Goal: Task Accomplishment & Management: Manage account settings

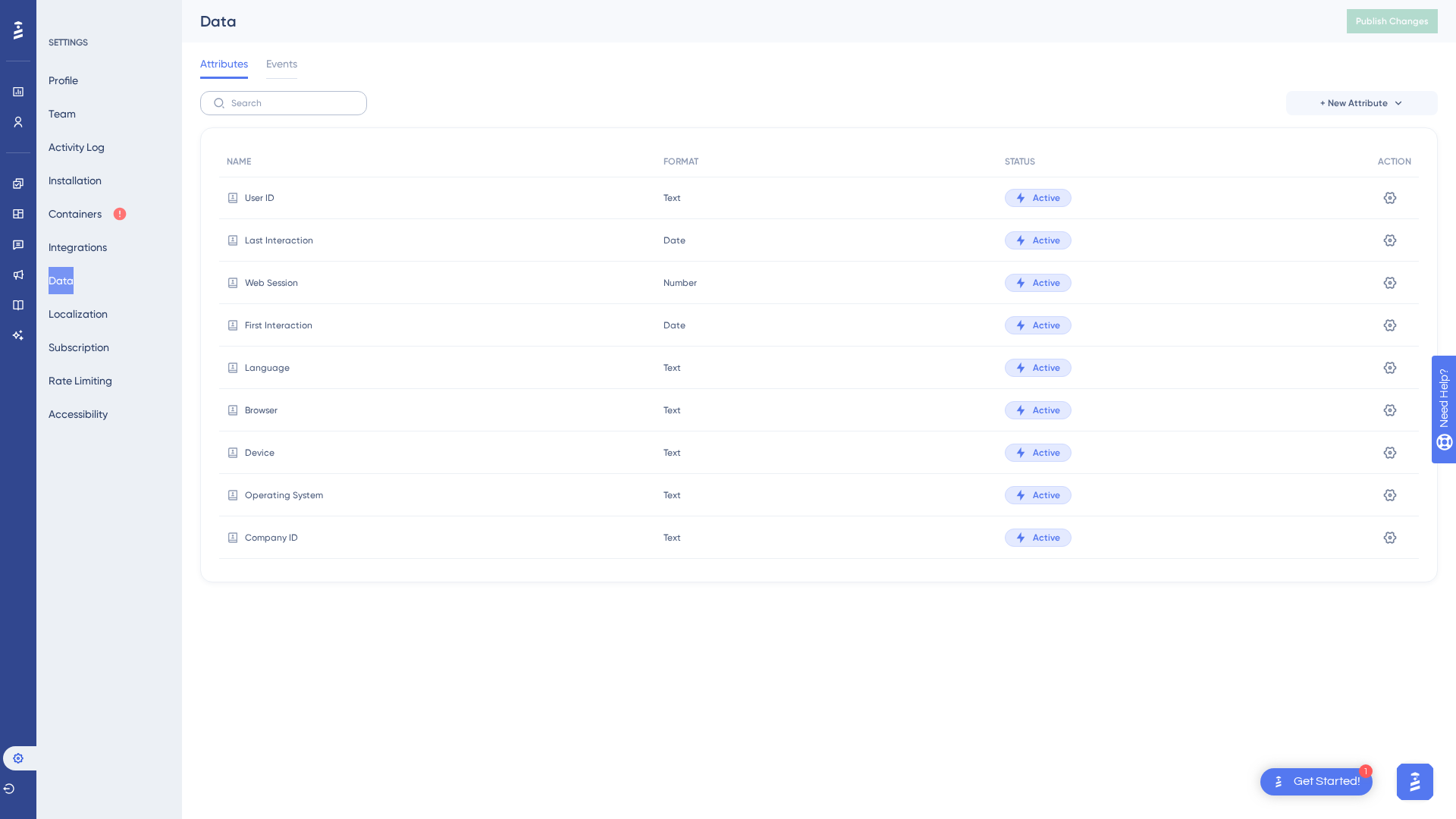
click at [274, 97] on label at bounding box center [283, 103] width 166 height 25
click at [274, 98] on input "text" at bounding box center [292, 104] width 123 height 11
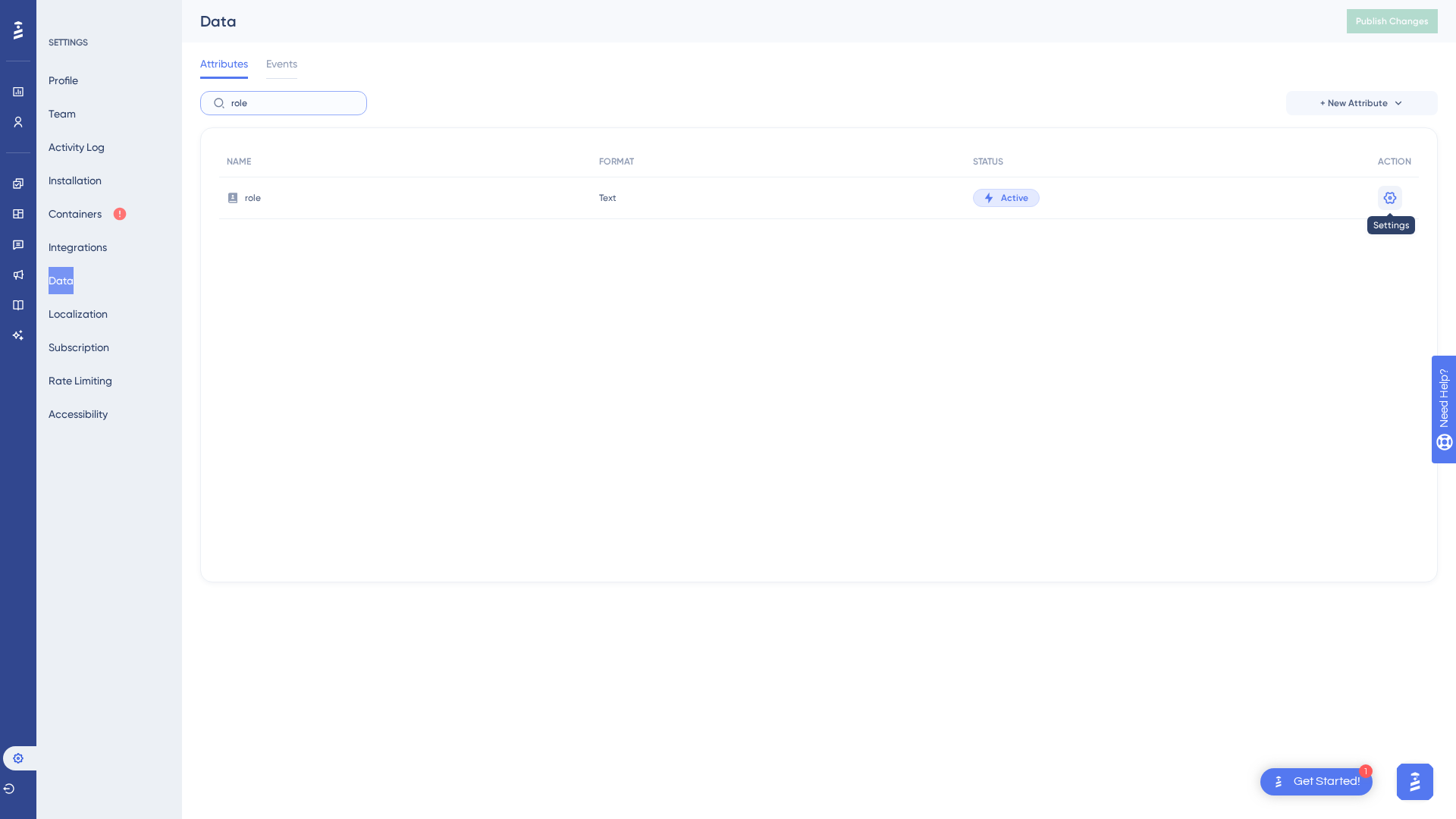
type input "role"
click at [1395, 199] on icon at bounding box center [1391, 196] width 13 height 12
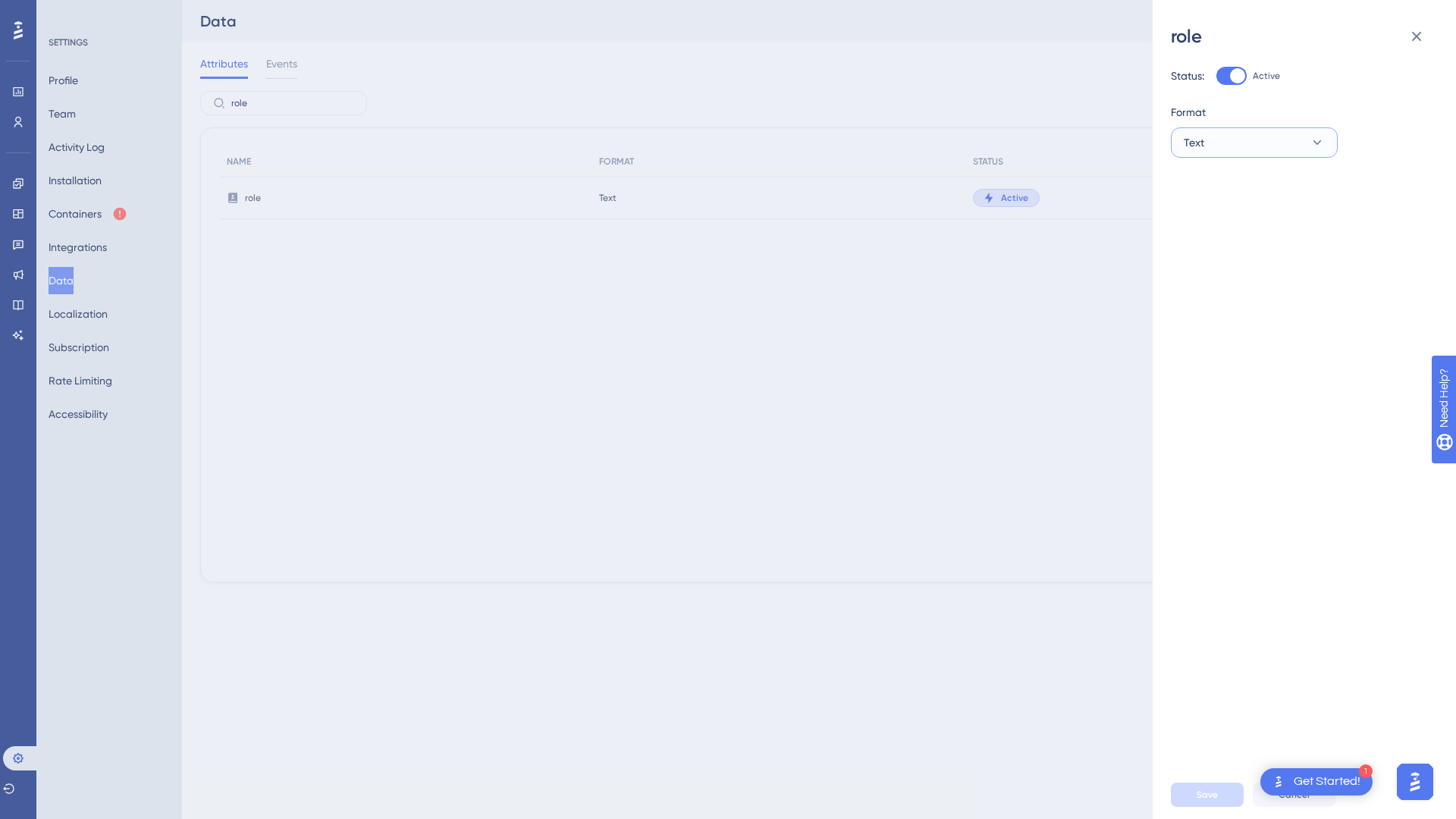
click at [1280, 145] on button "Text" at bounding box center [1254, 142] width 166 height 30
click at [1251, 187] on span "True or False" at bounding box center [1223, 189] width 61 height 18
click at [1202, 791] on span "Save" at bounding box center [1207, 794] width 21 height 12
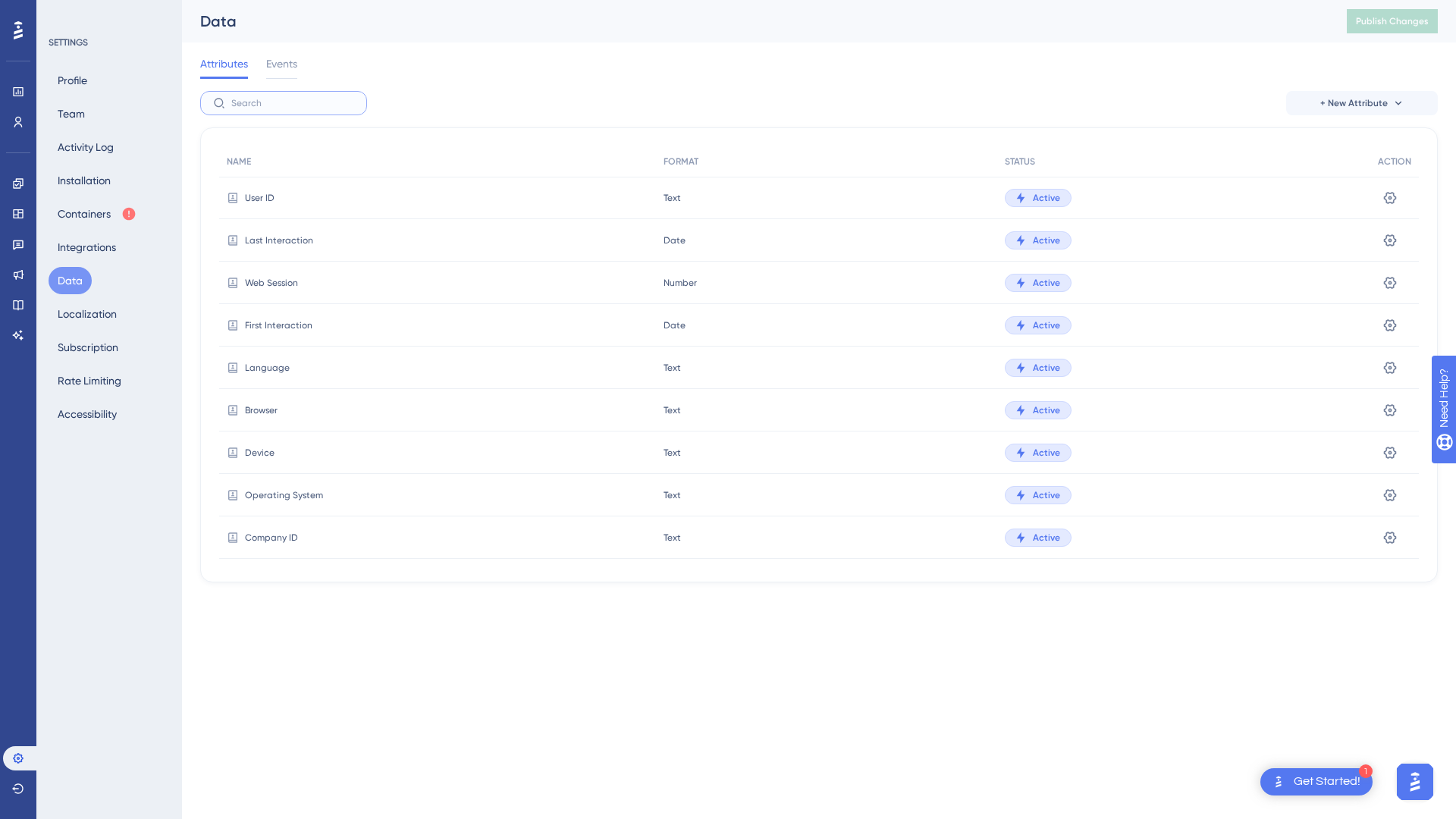
click at [252, 105] on input "text" at bounding box center [292, 104] width 123 height 11
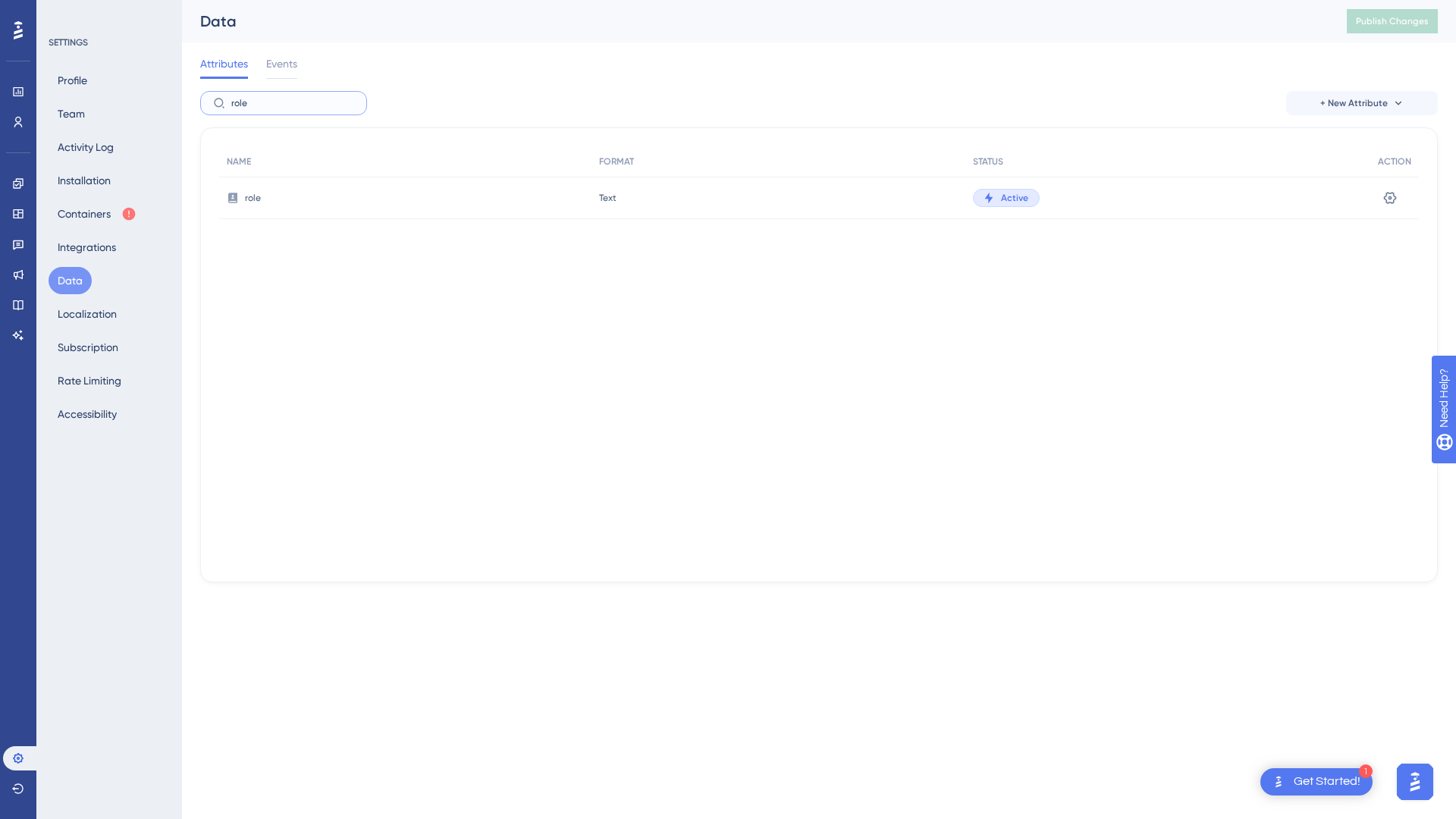
type input "role"
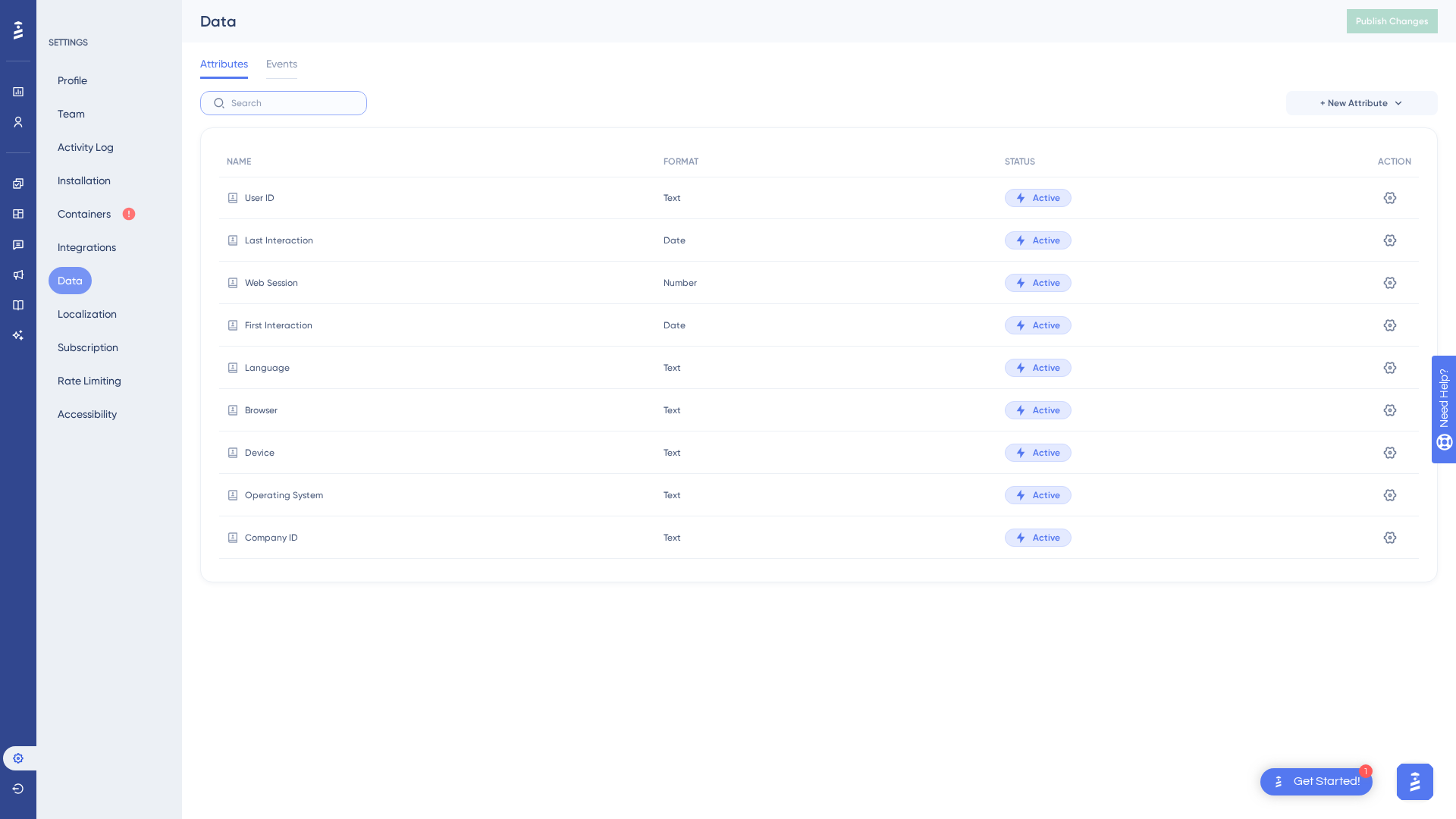
click at [263, 103] on input "text" at bounding box center [292, 104] width 123 height 11
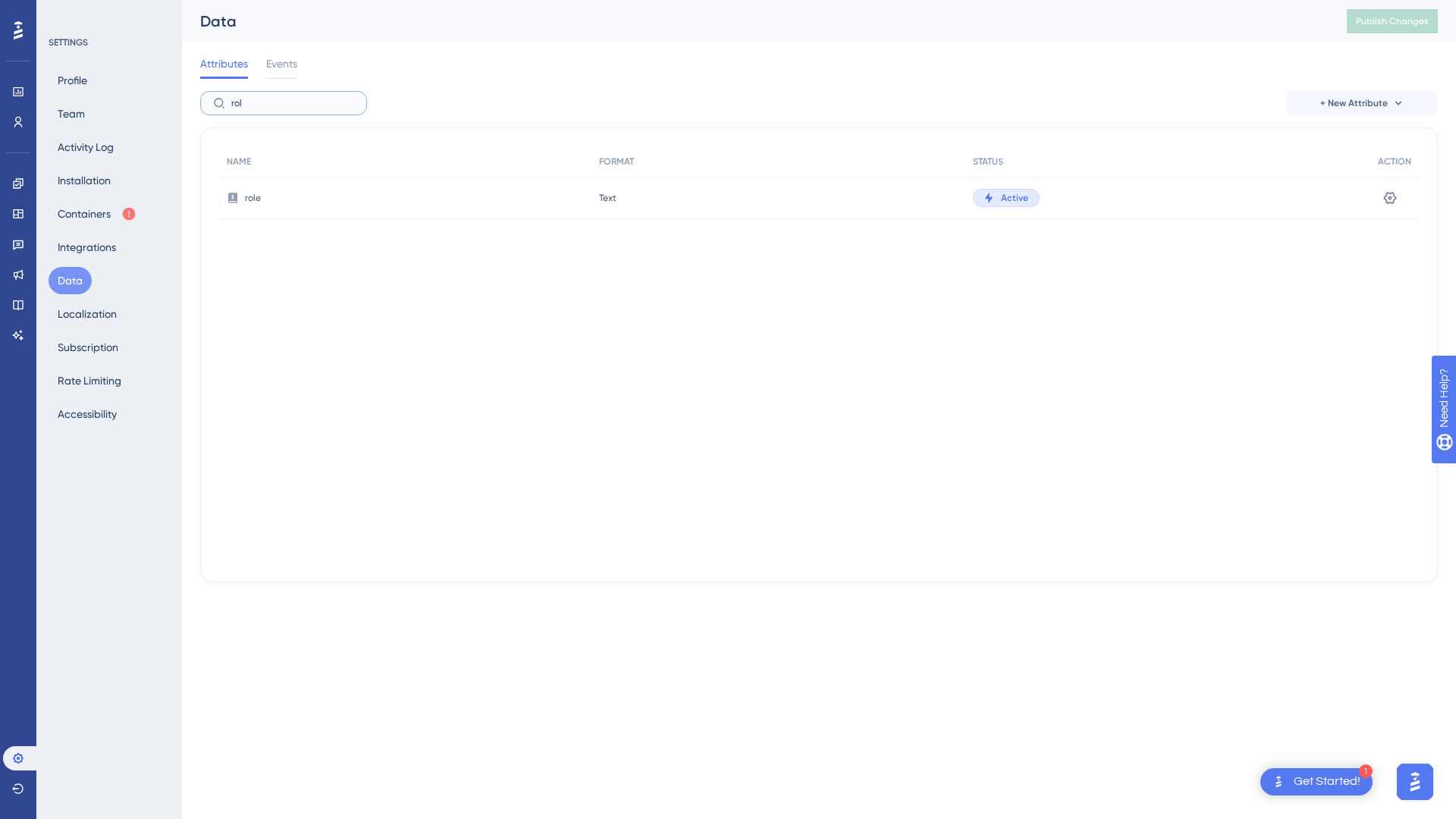
type input "role"
